Goal: Information Seeking & Learning: Find specific fact

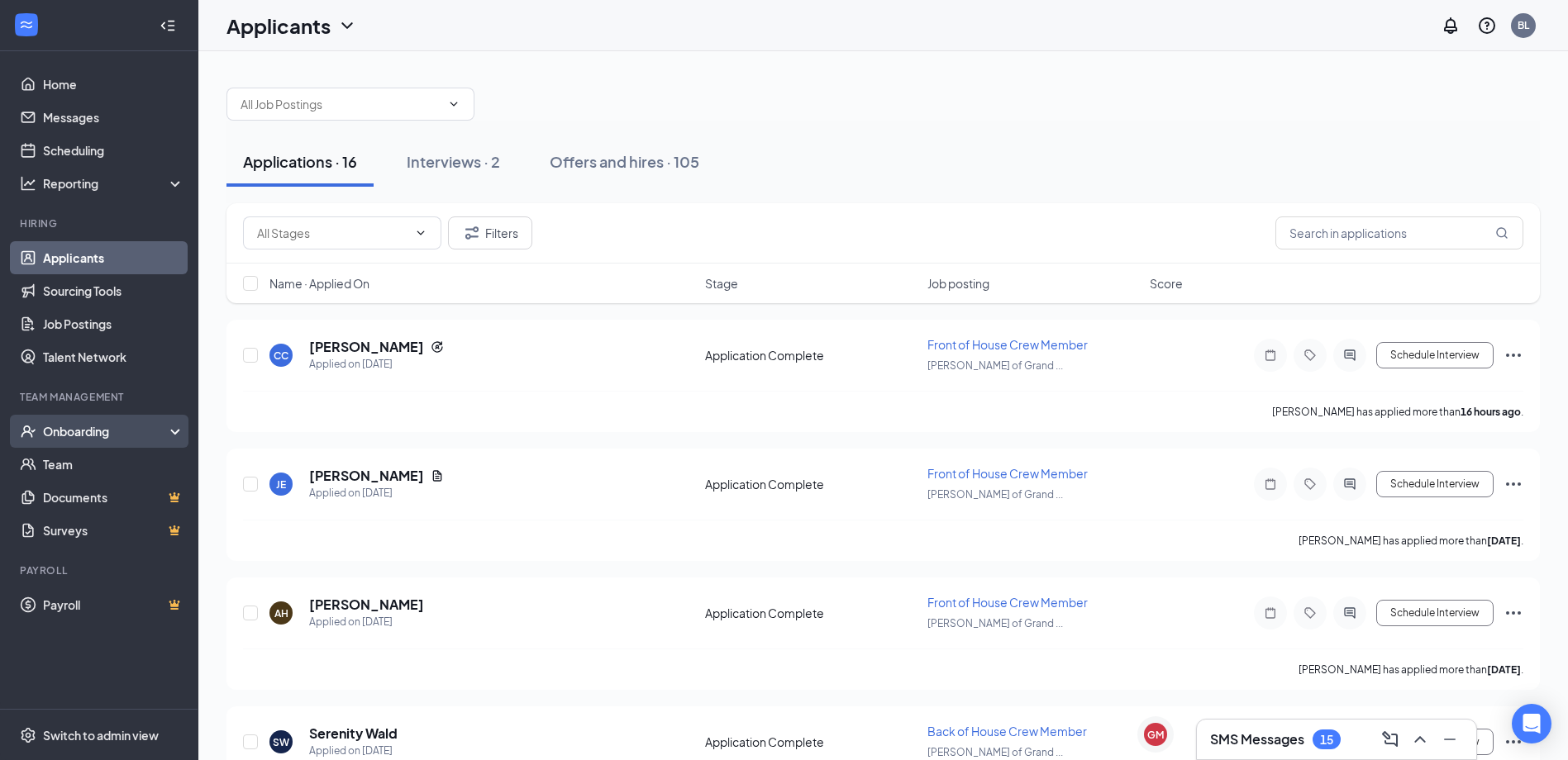
click at [107, 443] on div "Onboarding" at bounding box center [99, 431] width 198 height 33
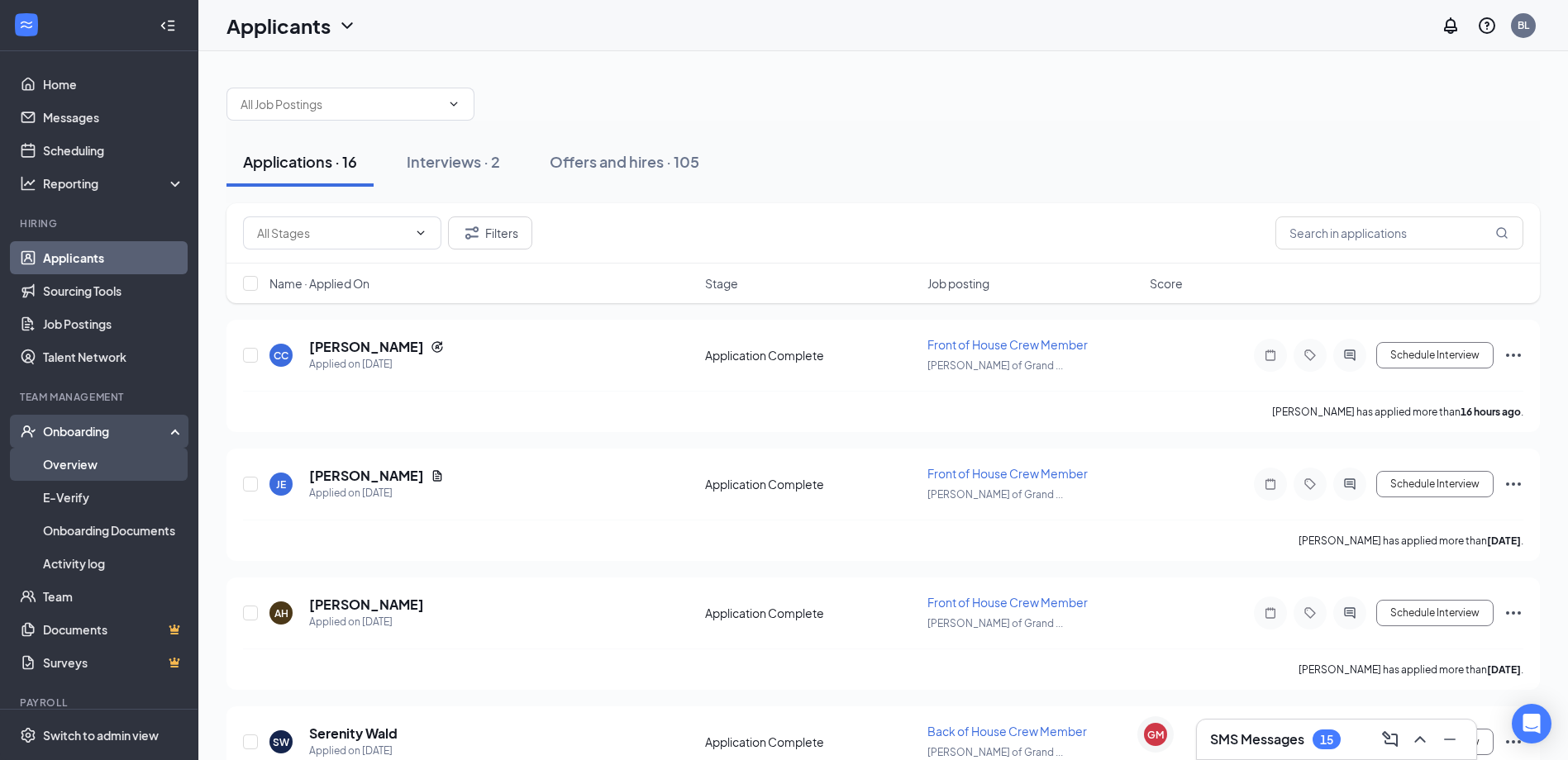
click at [108, 469] on link "Overview" at bounding box center [113, 463] width 141 height 33
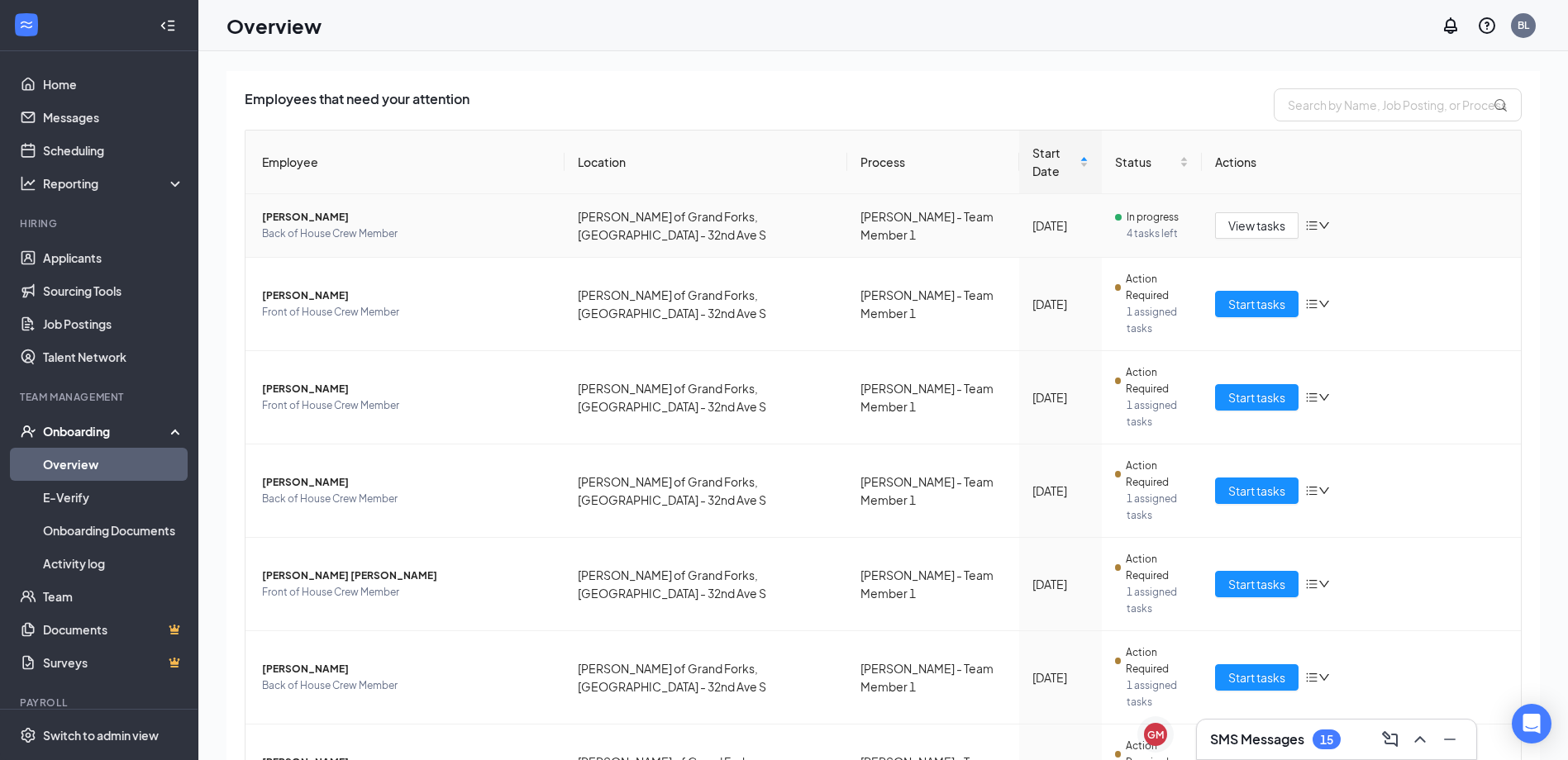
scroll to position [328, 0]
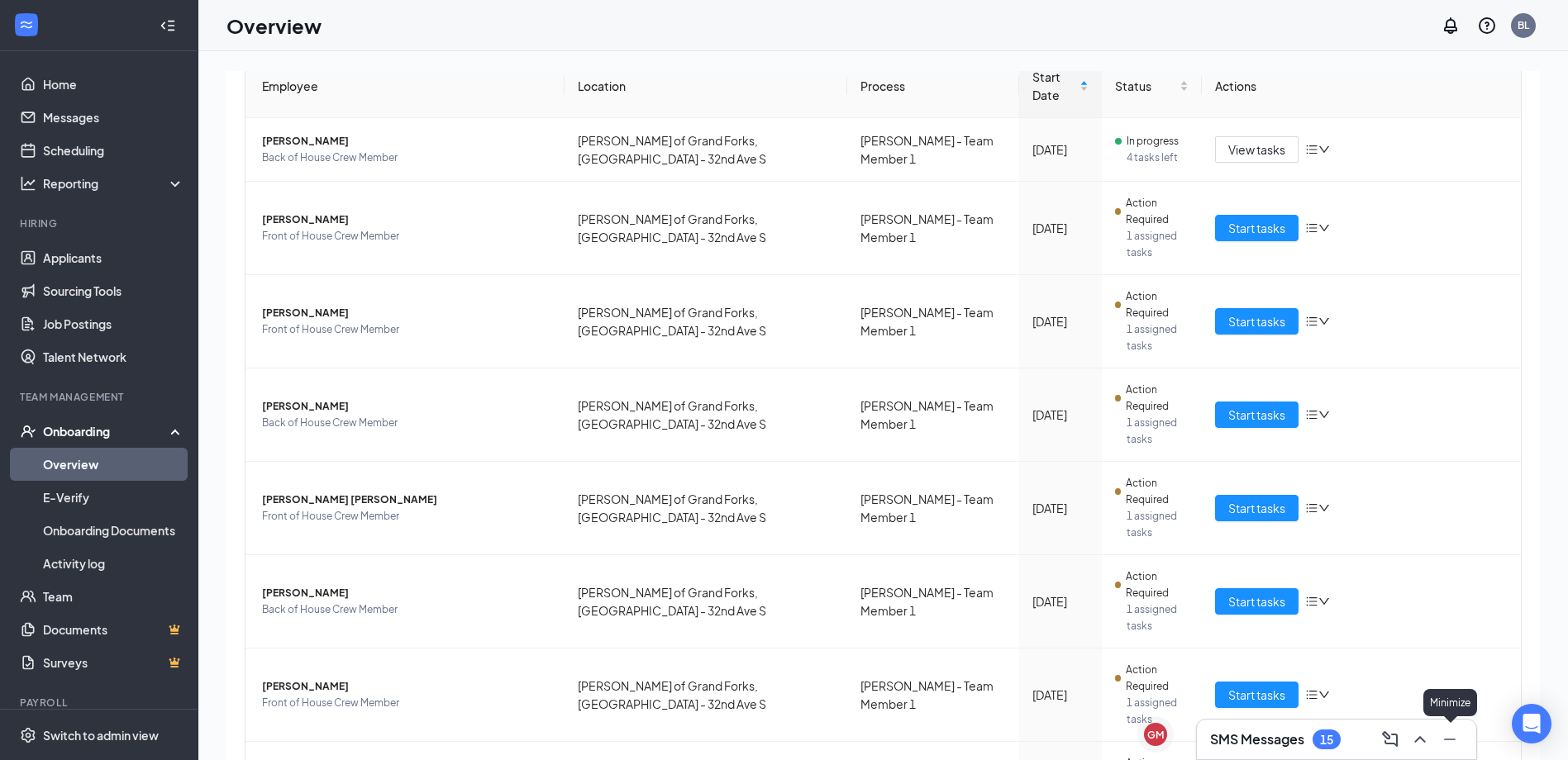
click at [1446, 736] on icon "Minimize" at bounding box center [1449, 740] width 20 height 20
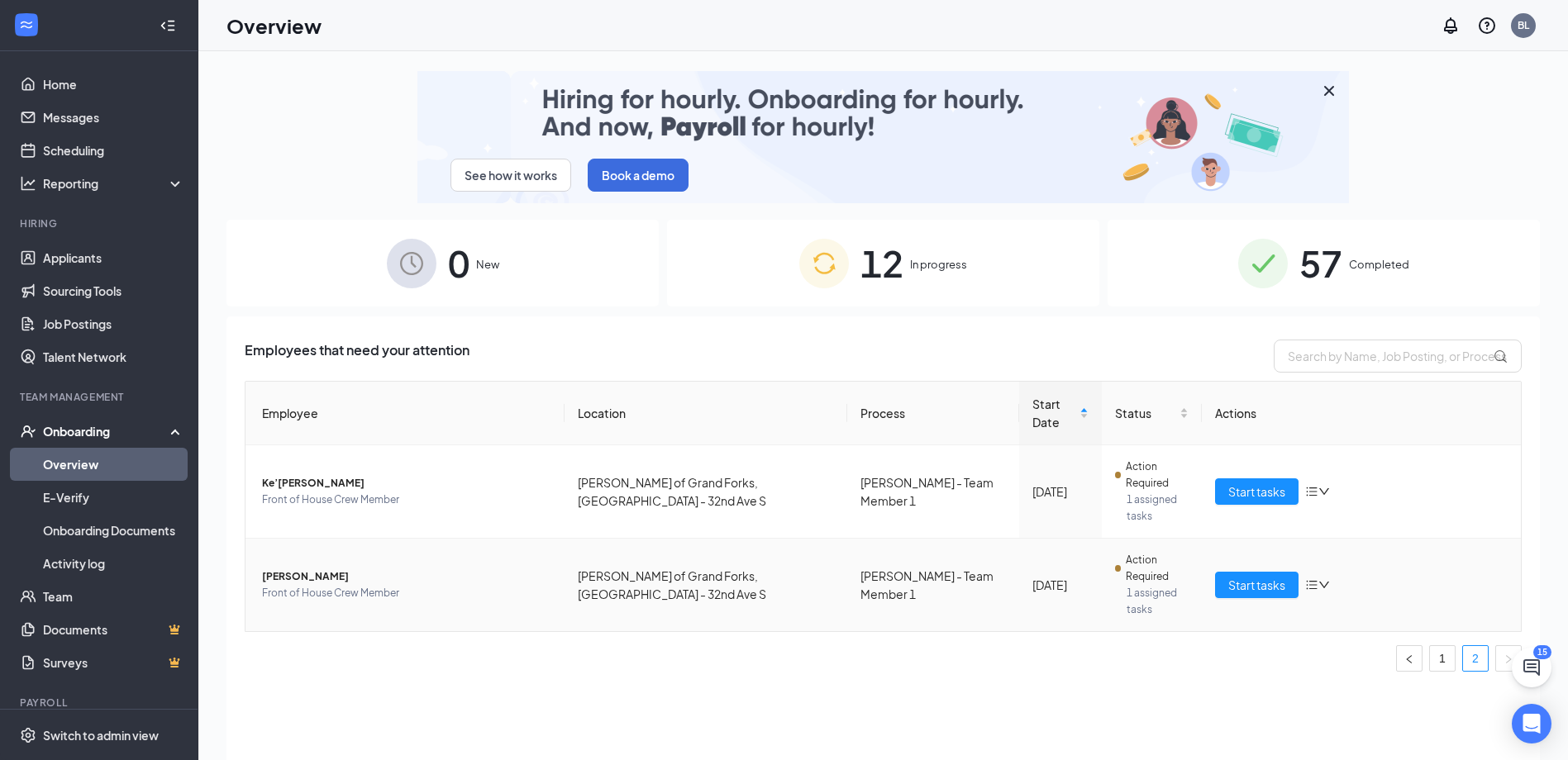
click at [350, 568] on span "[PERSON_NAME]" at bounding box center [407, 576] width 289 height 17
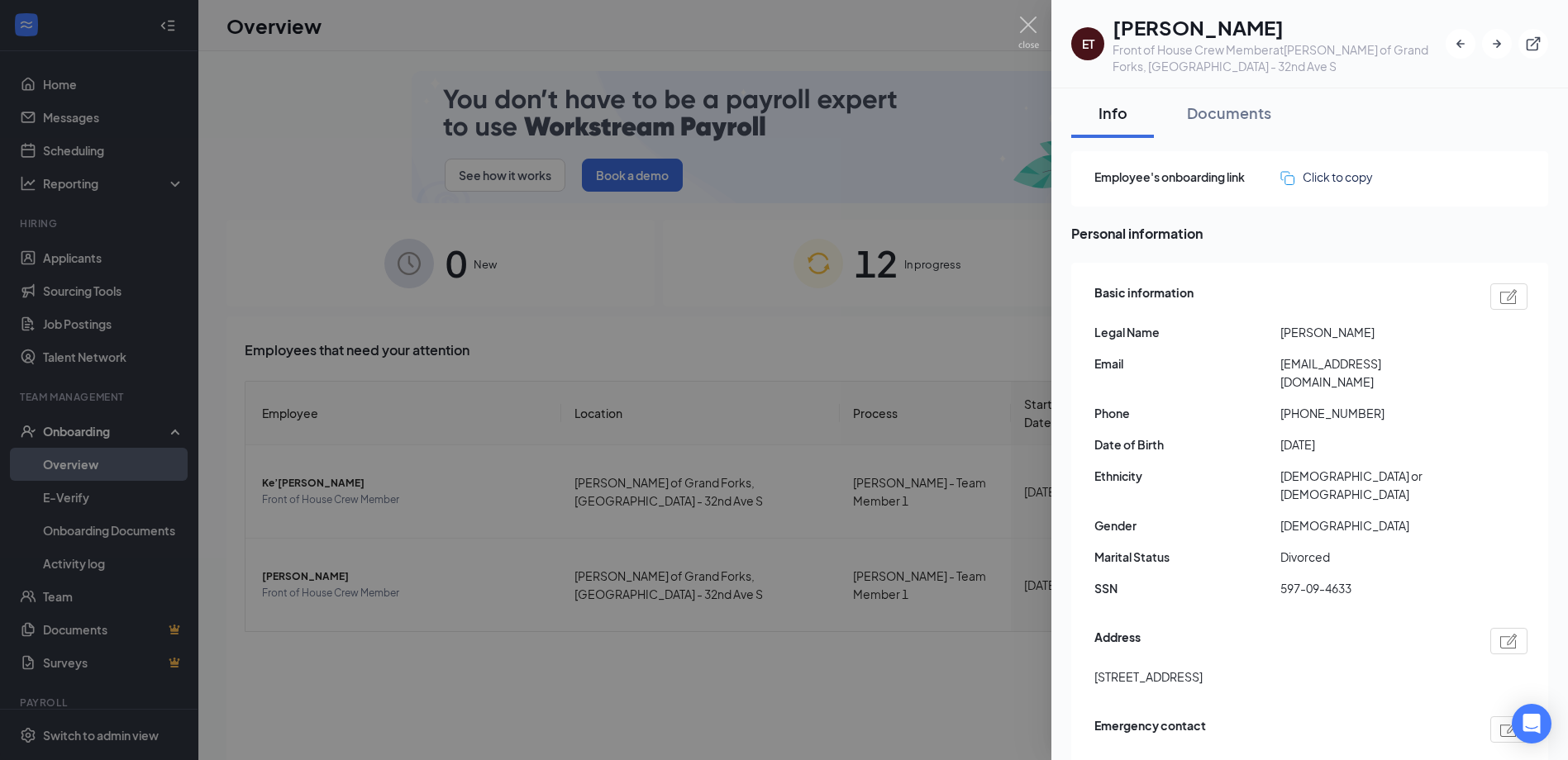
drag, startPoint x: 1319, startPoint y: 329, endPoint x: 1415, endPoint y: 341, distance: 96.7
click at [1415, 341] on span "[PERSON_NAME]" at bounding box center [1373, 332] width 186 height 18
copy span "[PERSON_NAME] [PERSON_NAME]"
click at [1253, 414] on div "Basic information Legal Name [PERSON_NAME] Email [EMAIL_ADDRESS][DOMAIN_NAME] P…" at bounding box center [1311, 445] width 433 height 331
drag, startPoint x: 1277, startPoint y: 547, endPoint x: 1375, endPoint y: 553, distance: 98.2
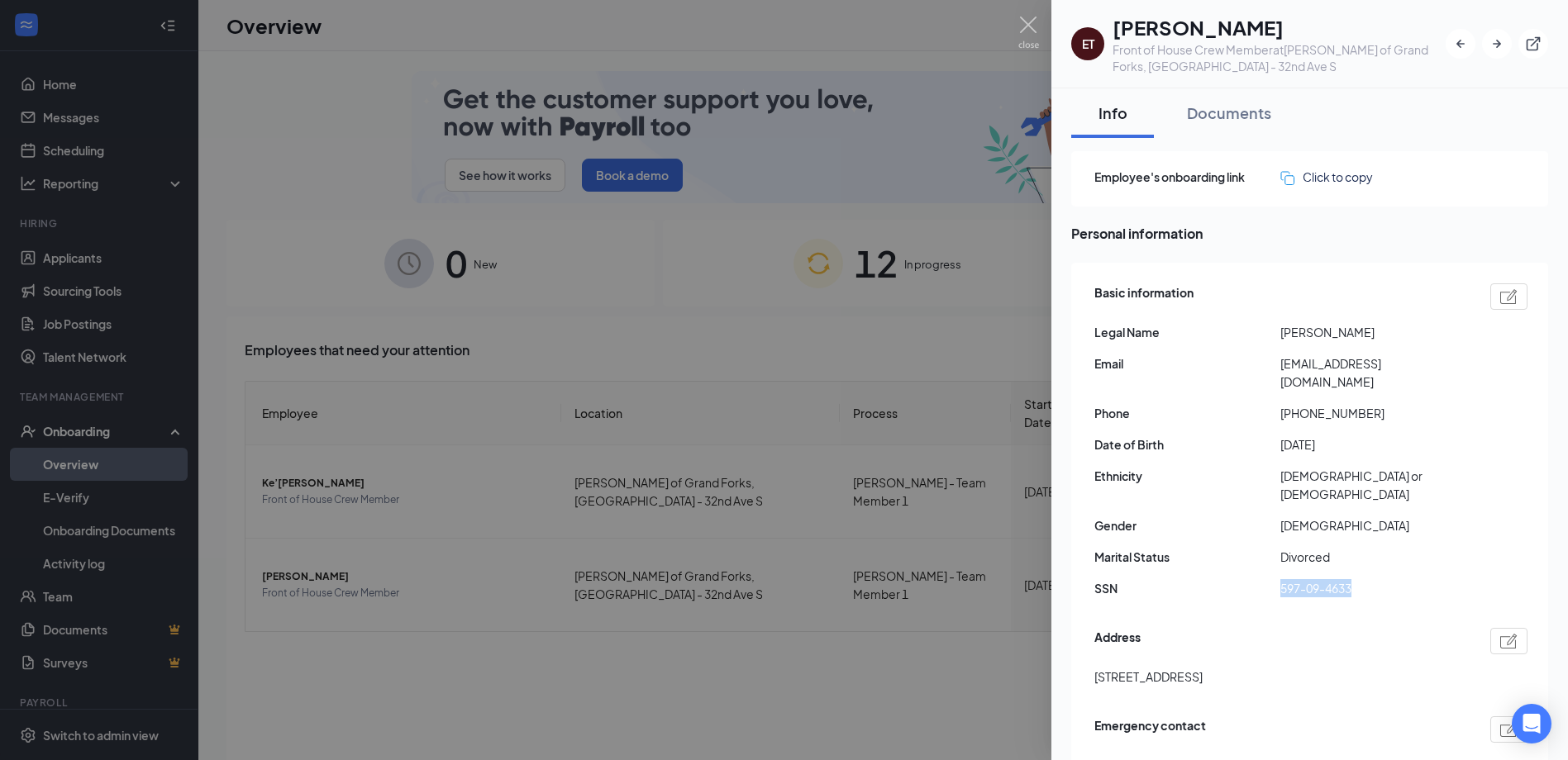
click at [1375, 579] on div "SSN 597-09-4633" at bounding box center [1311, 588] width 433 height 18
copy div "597-09-4633"
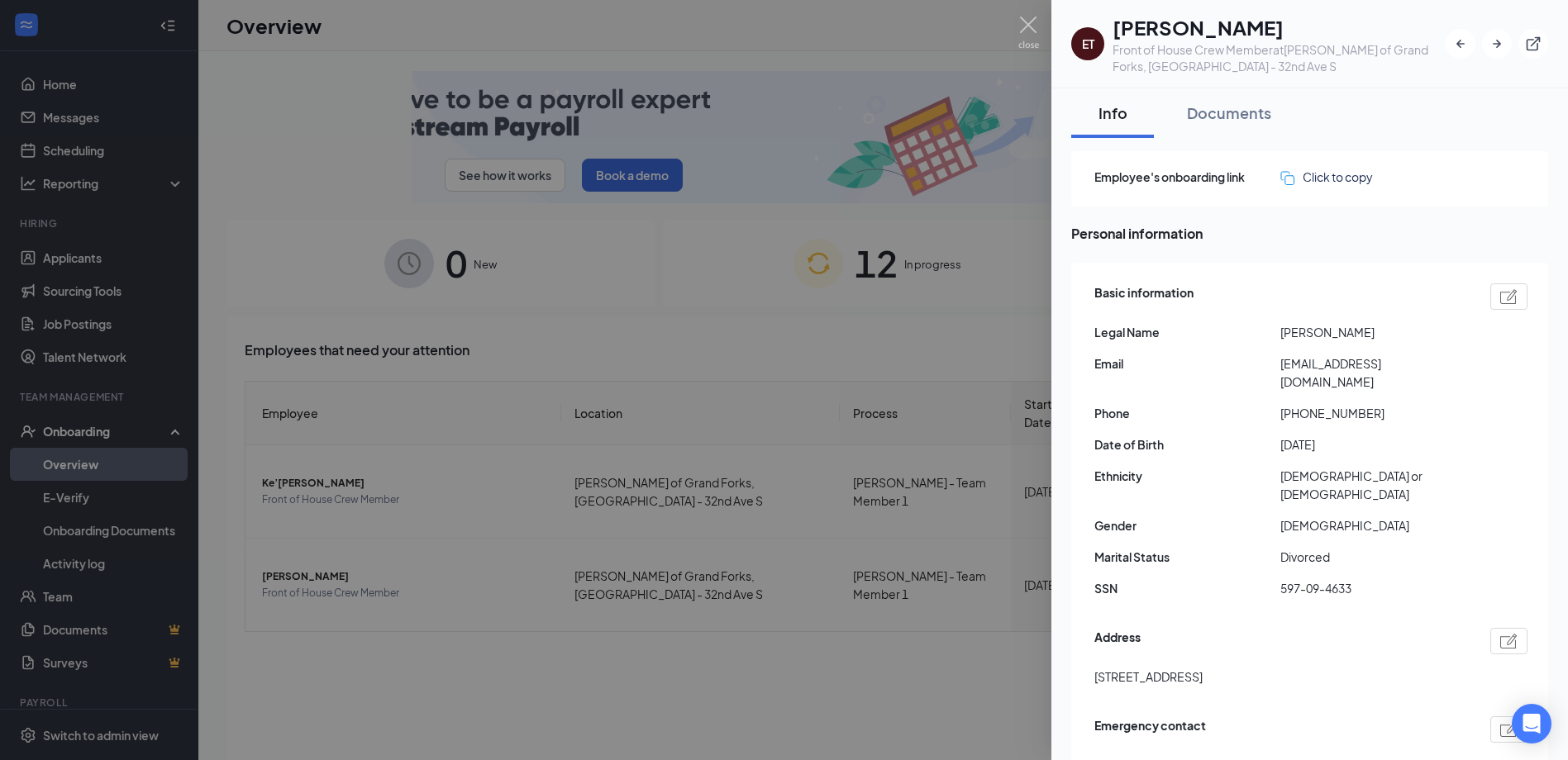
click at [896, 53] on div at bounding box center [784, 380] width 1568 height 760
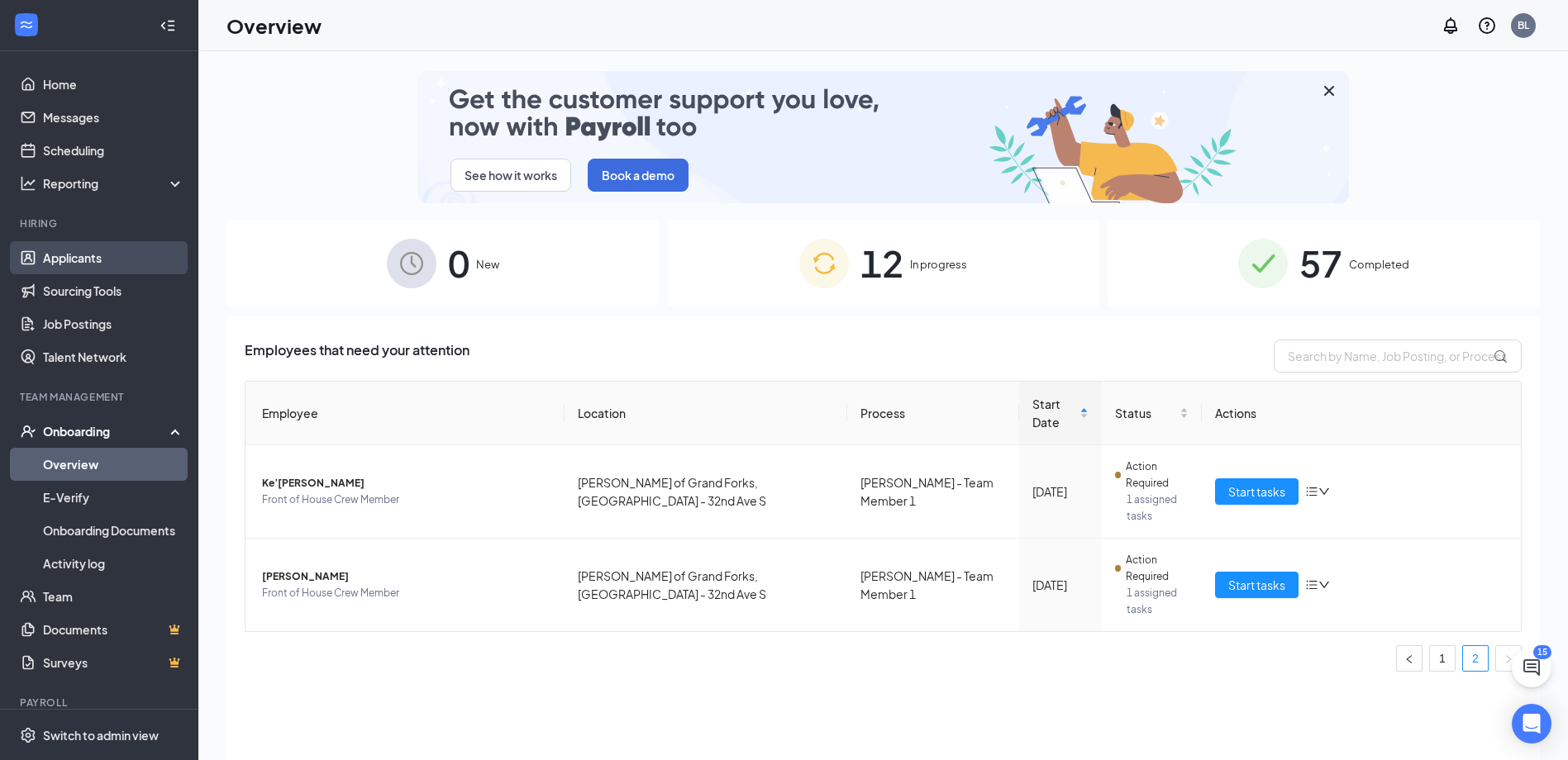
click at [98, 248] on link "Applicants" at bounding box center [113, 257] width 141 height 33
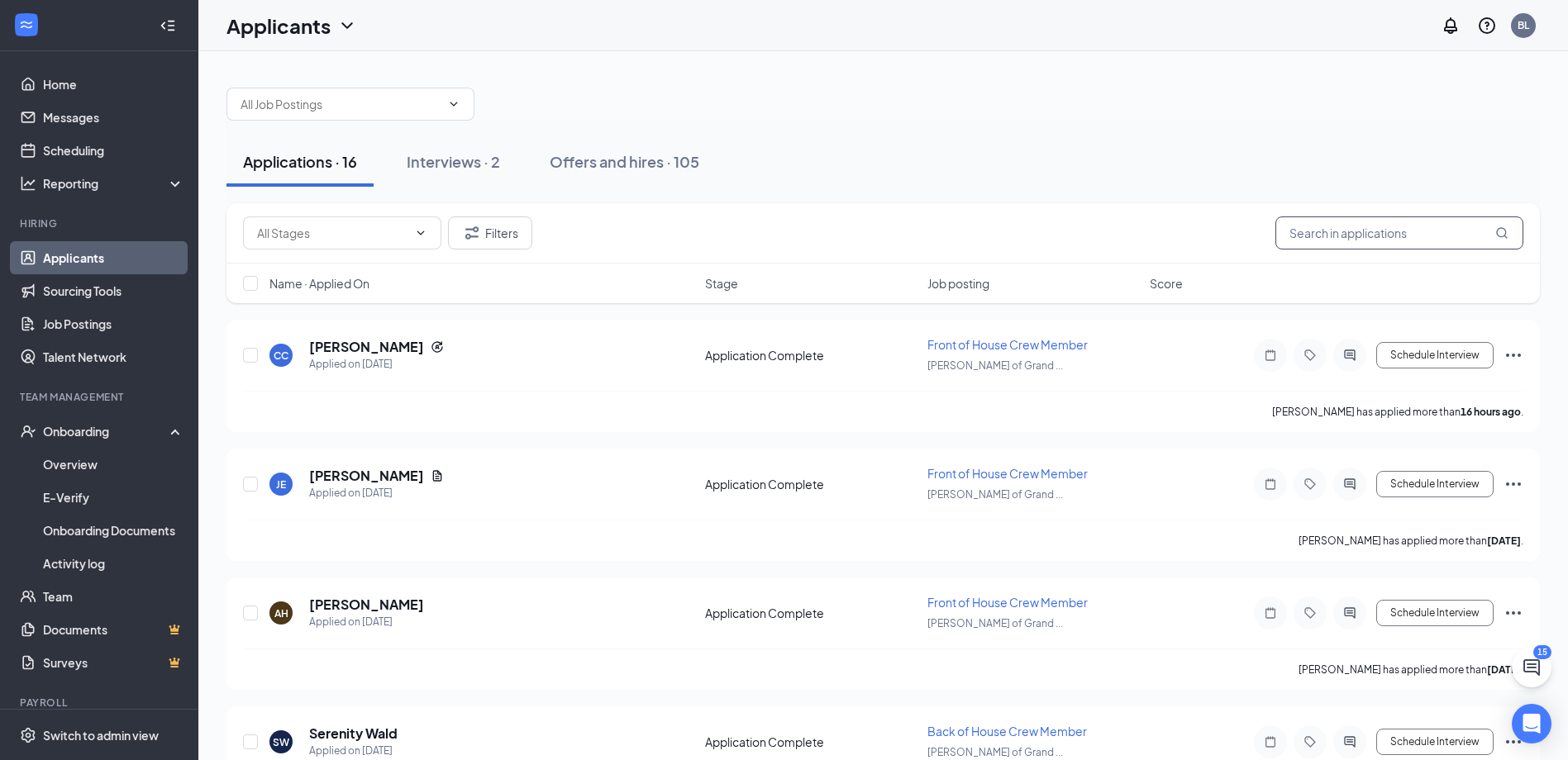
click at [1319, 231] on input "text" at bounding box center [1398, 233] width 248 height 33
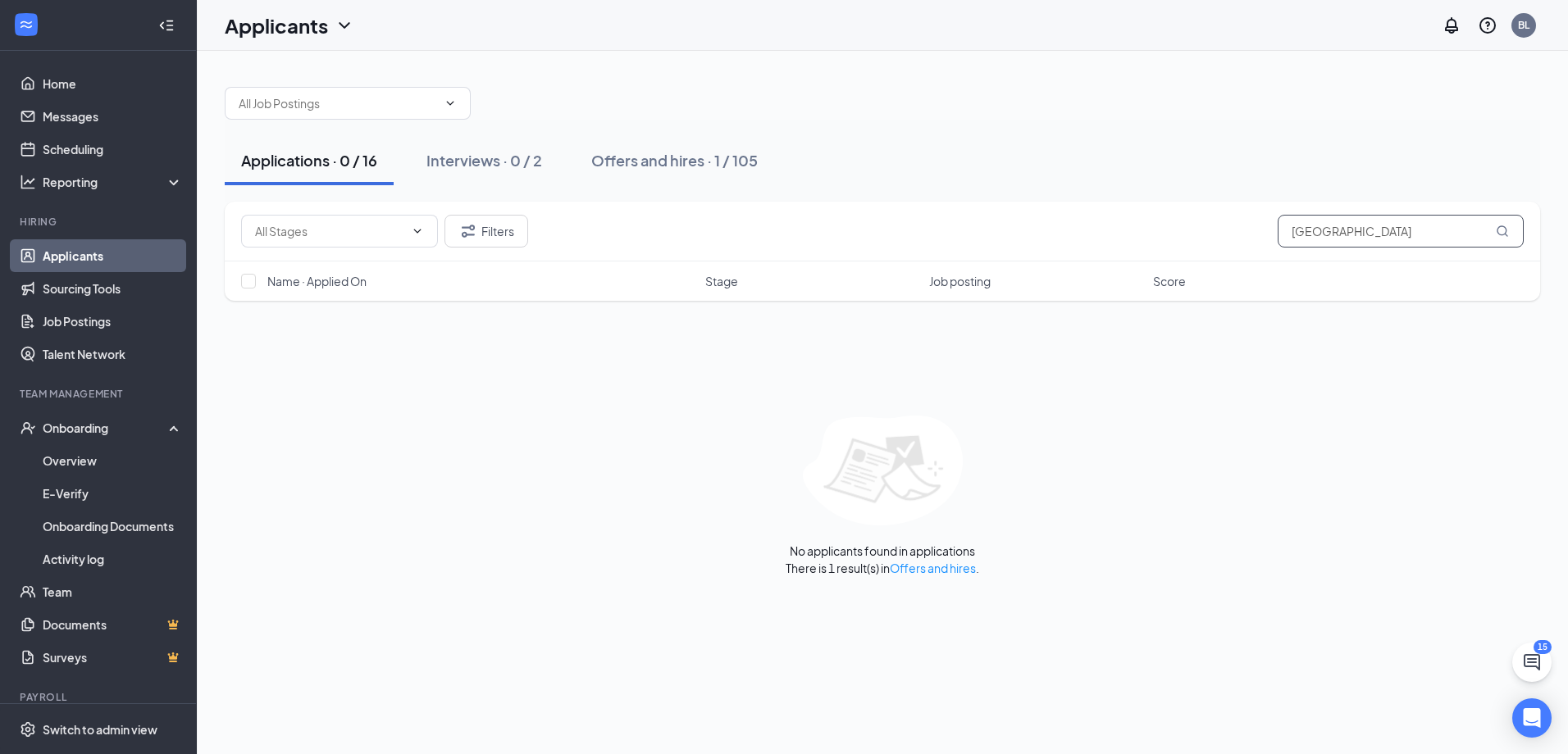
type input "[GEOGRAPHIC_DATA]"
drag, startPoint x: 702, startPoint y: 125, endPoint x: 709, endPoint y: 153, distance: 28.9
click at [709, 157] on div "Applications · 0 / 16 Interviews · 0 / 2 Offers and hires · 1 / 105" at bounding box center [882, 160] width 1315 height 82
click at [709, 153] on div "Offers and hires · 1 / 105" at bounding box center [674, 159] width 166 height 20
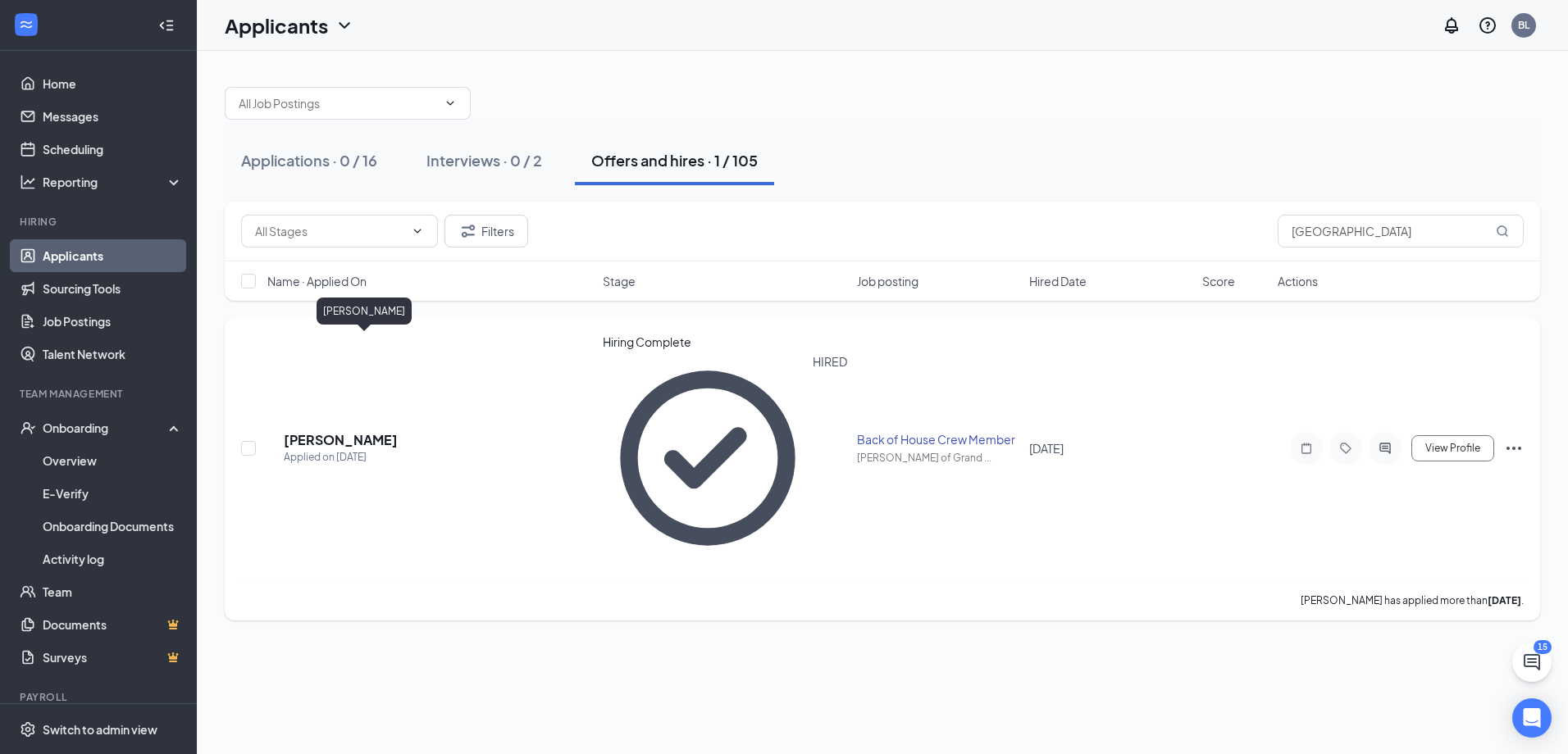
click at [384, 432] on h5 "[PERSON_NAME]" at bounding box center [340, 440] width 114 height 18
